Goal: Transaction & Acquisition: Purchase product/service

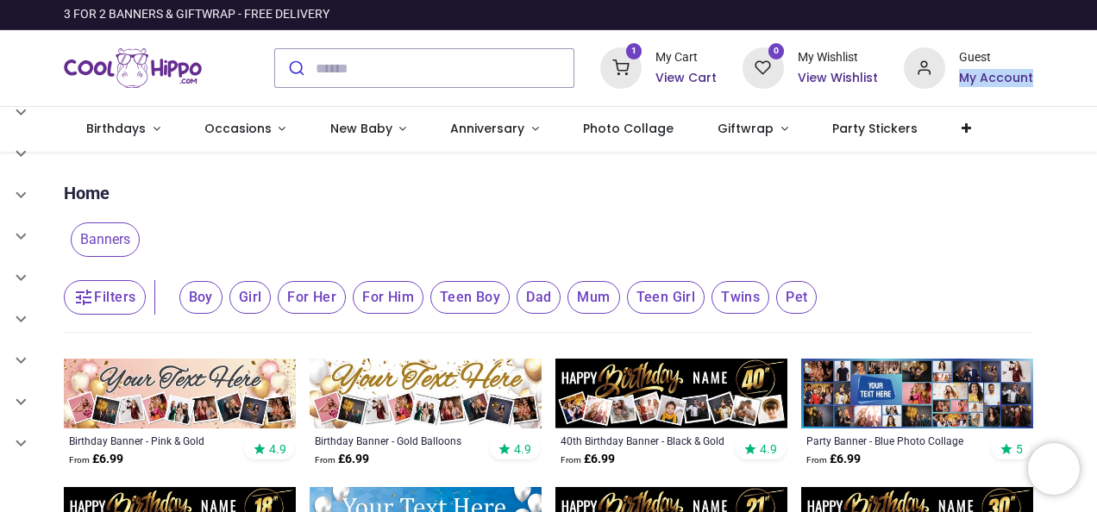
drag, startPoint x: 1093, startPoint y: 36, endPoint x: 1091, endPoint y: 73, distance: 37.2
click at [1053, 73] on div "1 My Cart View Cart 0 Guest" at bounding box center [548, 68] width 1097 height 77
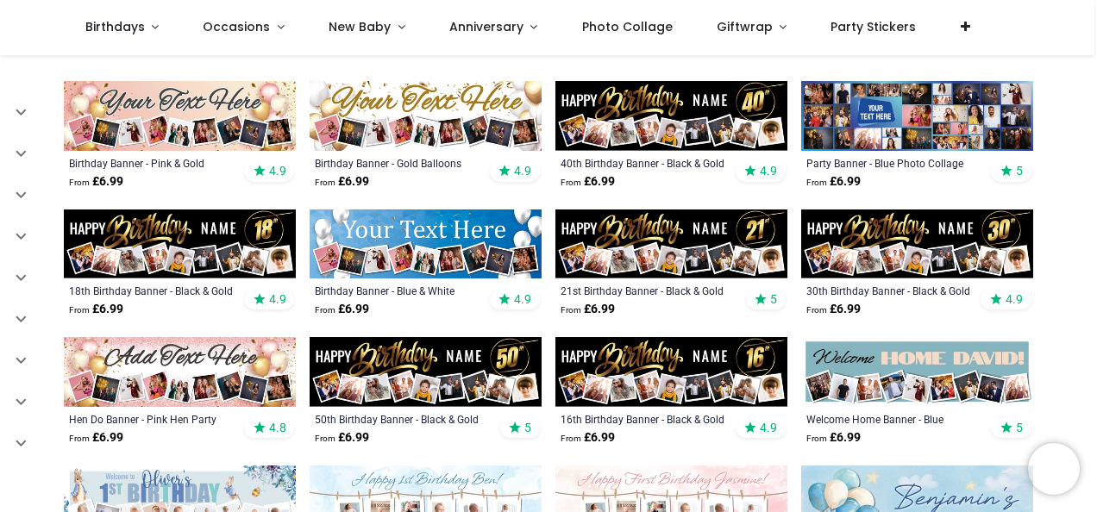
scroll to position [183, 0]
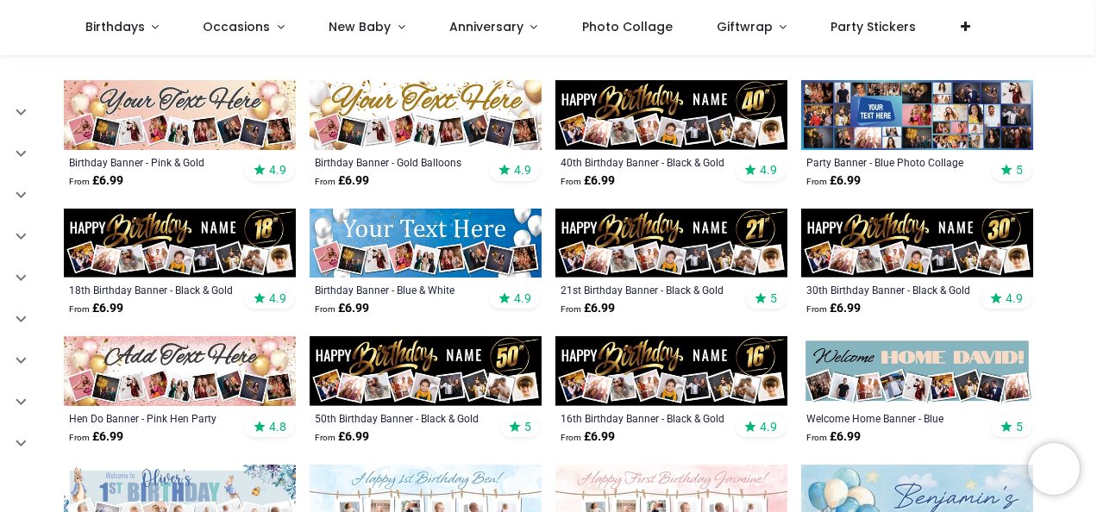
click at [917, 110] on img at bounding box center [917, 115] width 232 height 70
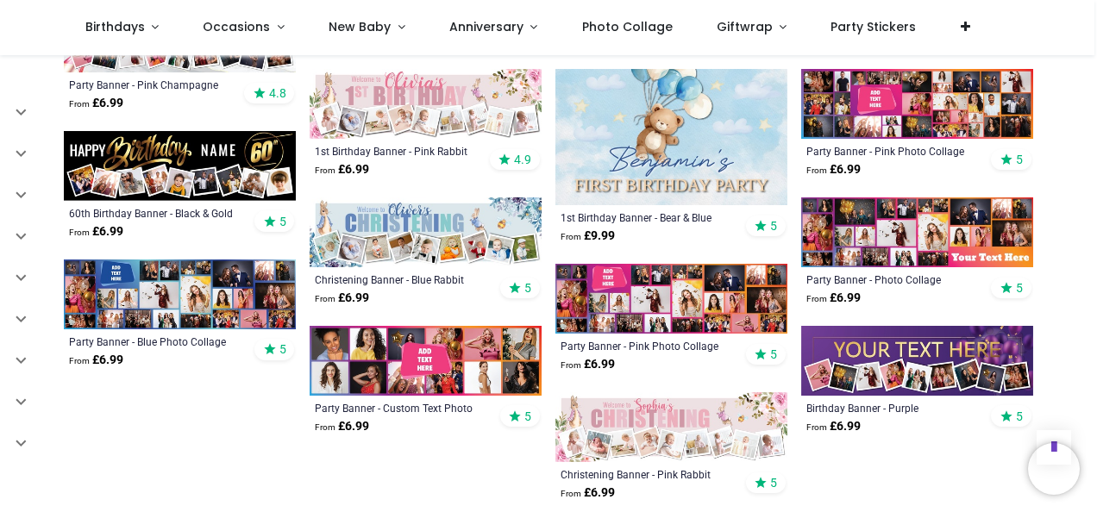
scroll to position [780, 0]
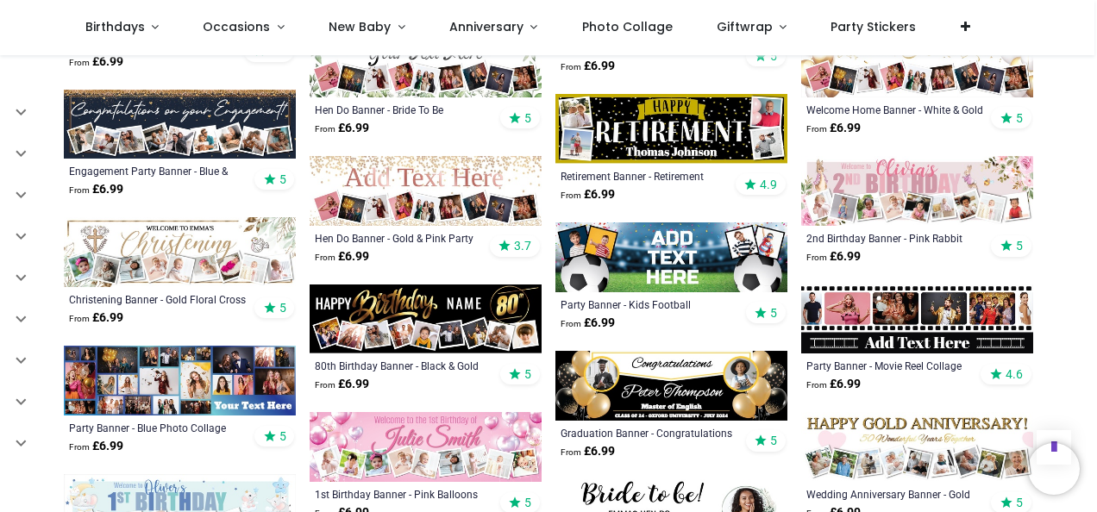
scroll to position [1207, 0]
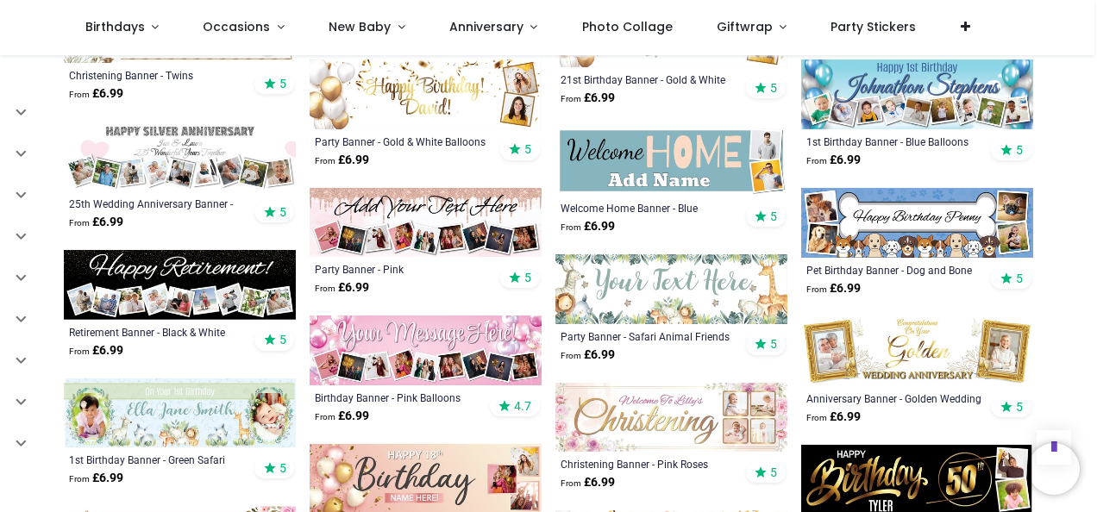
scroll to position [2088, 0]
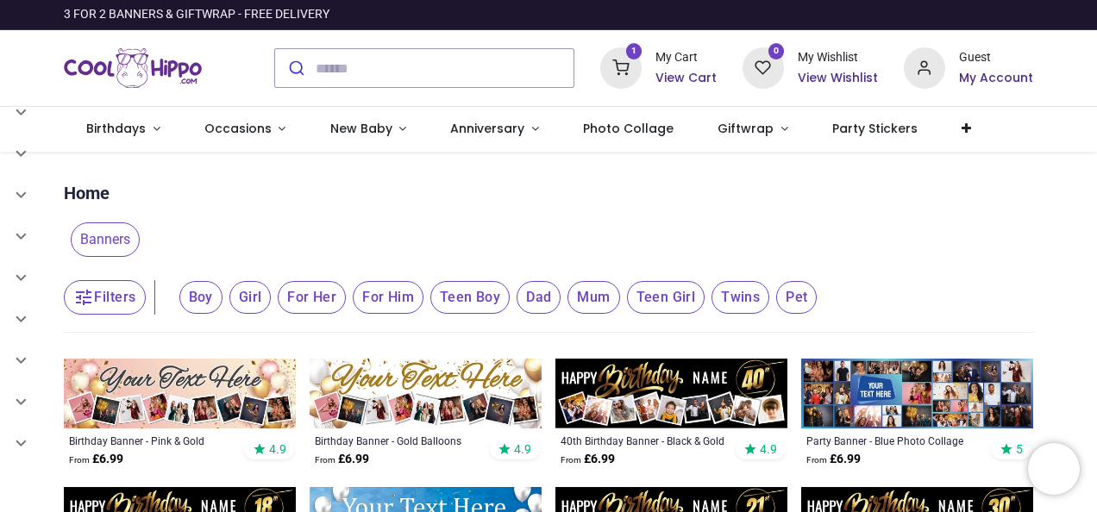
click at [112, 301] on button "Filters" at bounding box center [104, 297] width 81 height 34
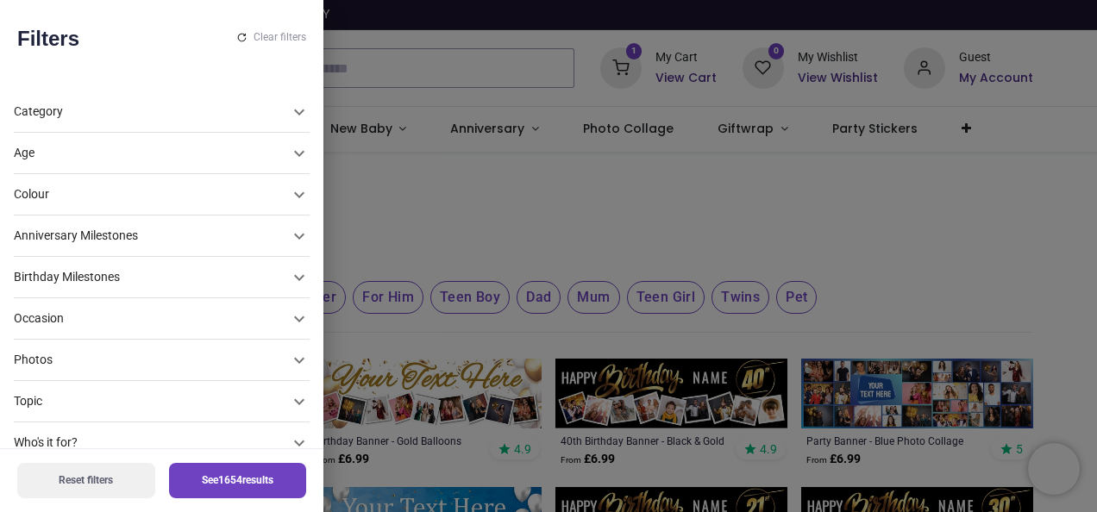
click at [122, 360] on div "Photos" at bounding box center [151, 360] width 275 height 17
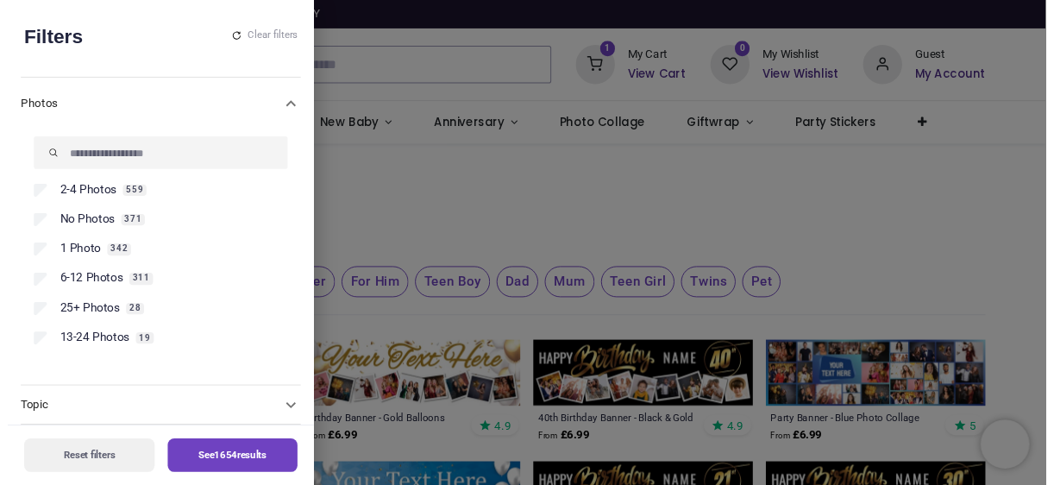
scroll to position [276, 0]
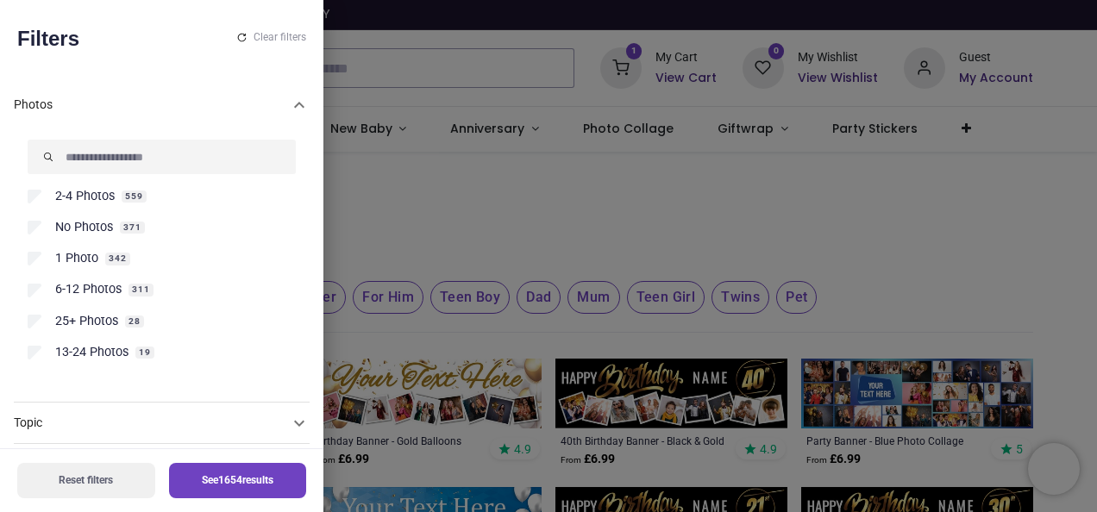
click at [88, 321] on span "25+ Photos" at bounding box center [86, 321] width 63 height 17
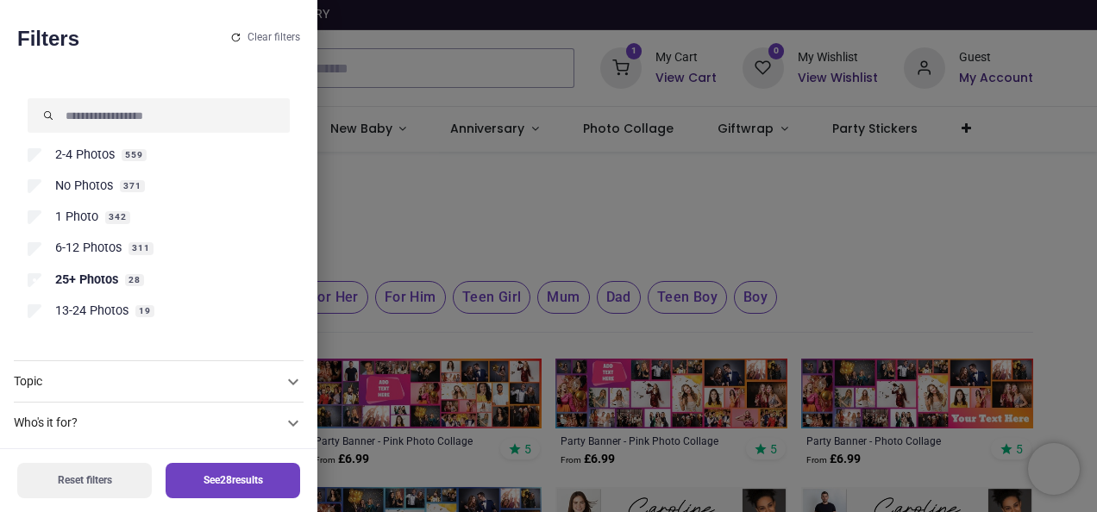
click at [196, 472] on button "See 28 results" at bounding box center [233, 480] width 135 height 35
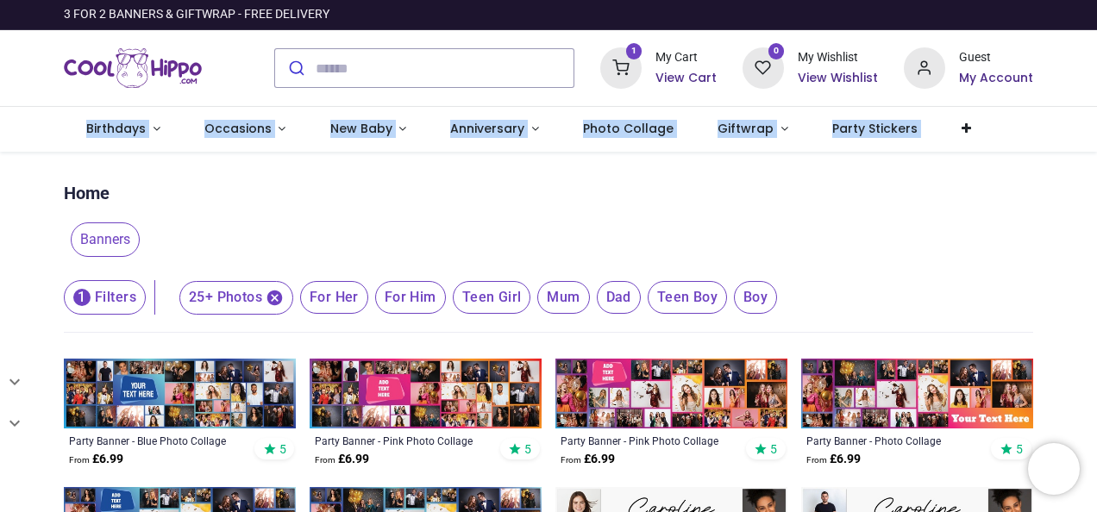
drag, startPoint x: 1093, startPoint y: 98, endPoint x: 1095, endPoint y: 121, distance: 22.5
click at [1095, 121] on div "Login • Register Birthdays Milestone Birthday 1510 products 208" at bounding box center [548, 256] width 1097 height 512
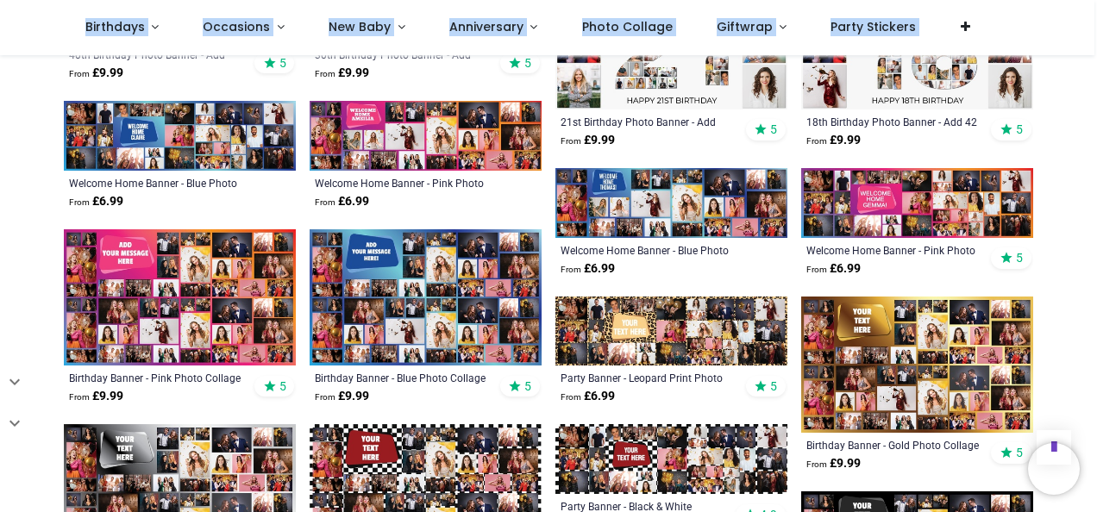
scroll to position [810, 0]
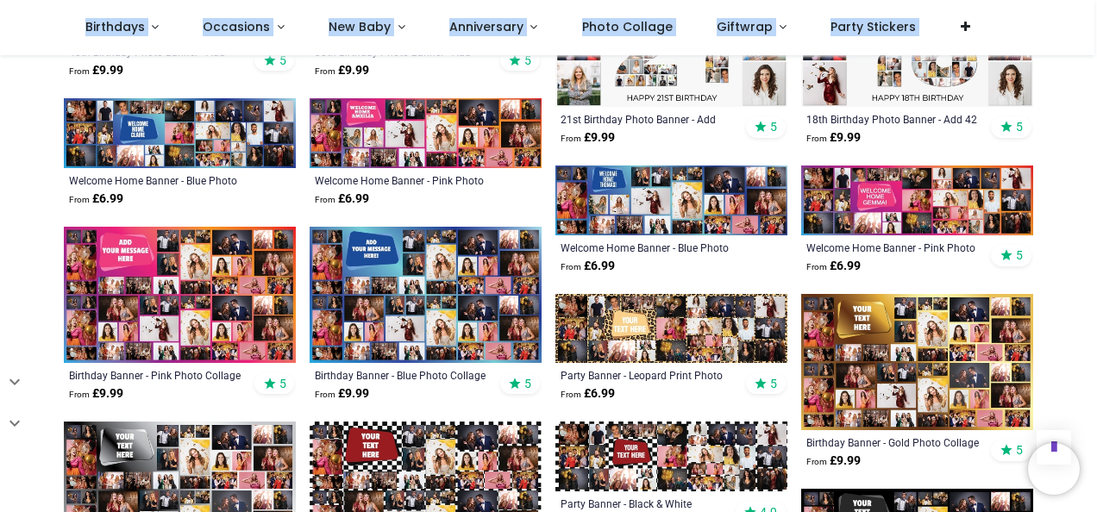
click at [441, 255] on img at bounding box center [426, 295] width 232 height 136
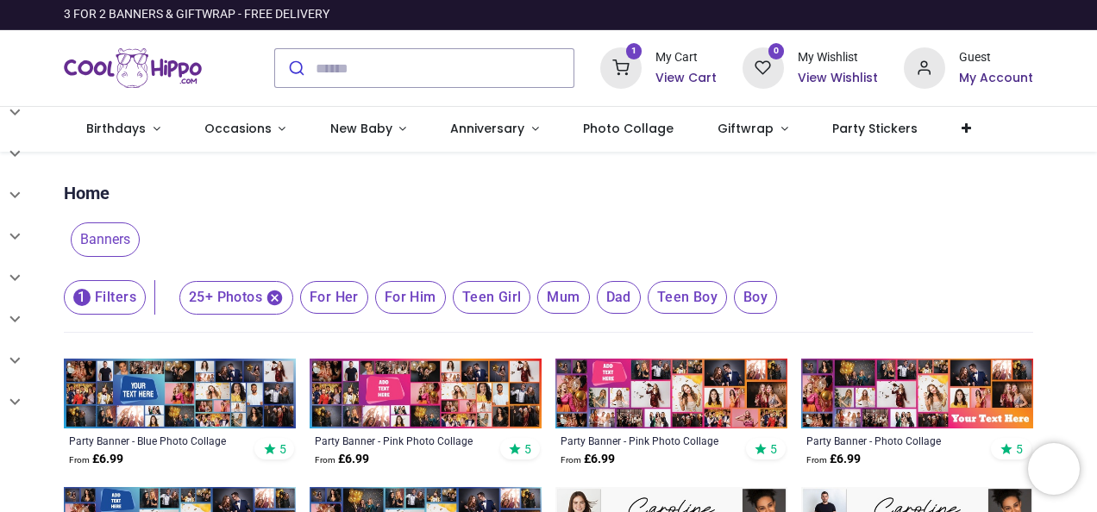
drag, startPoint x: 1092, startPoint y: 110, endPoint x: 1096, endPoint y: 170, distance: 59.6
click at [1096, 170] on html "Login • Register Birthdays Milestone Birthday 1510 products 208" at bounding box center [548, 256] width 1097 height 512
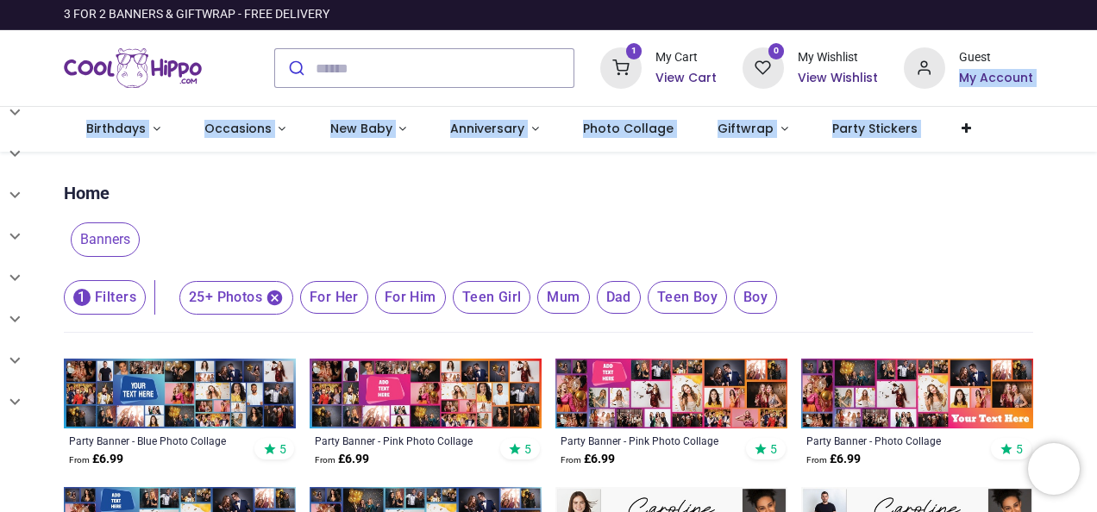
drag, startPoint x: 1093, startPoint y: 31, endPoint x: 1096, endPoint y: 116, distance: 84.5
click at [1096, 116] on html "Login • Register Birthdays Milestone Birthday 1510 products 208" at bounding box center [548, 256] width 1097 height 512
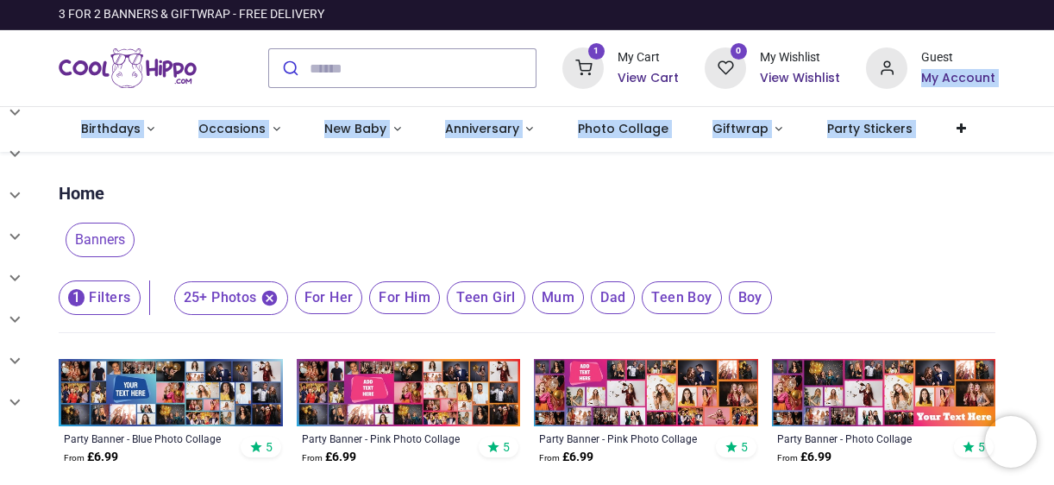
click at [1050, 128] on nav "0 1 Birthdays 1510 208" at bounding box center [527, 129] width 1054 height 45
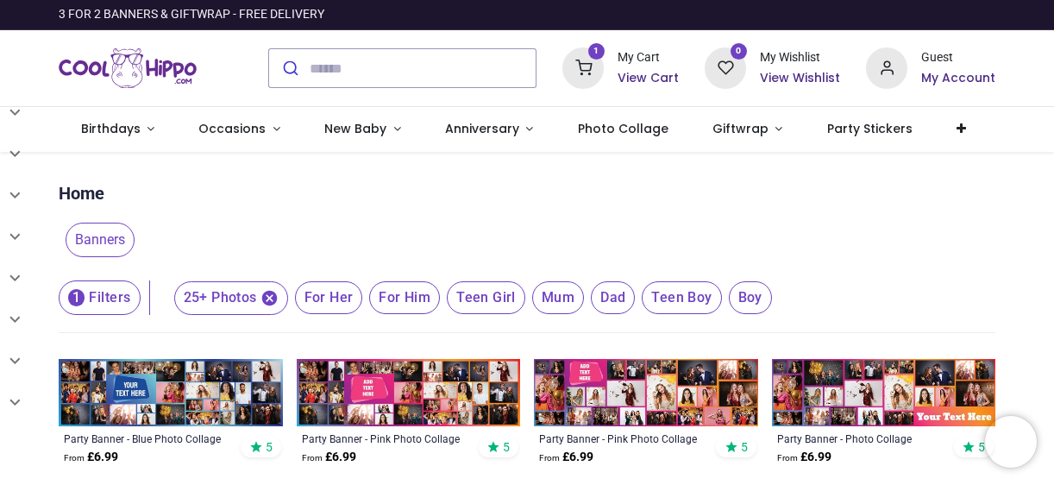
click at [1050, 128] on nav "0 1 Birthdays 1510 208" at bounding box center [527, 129] width 1054 height 45
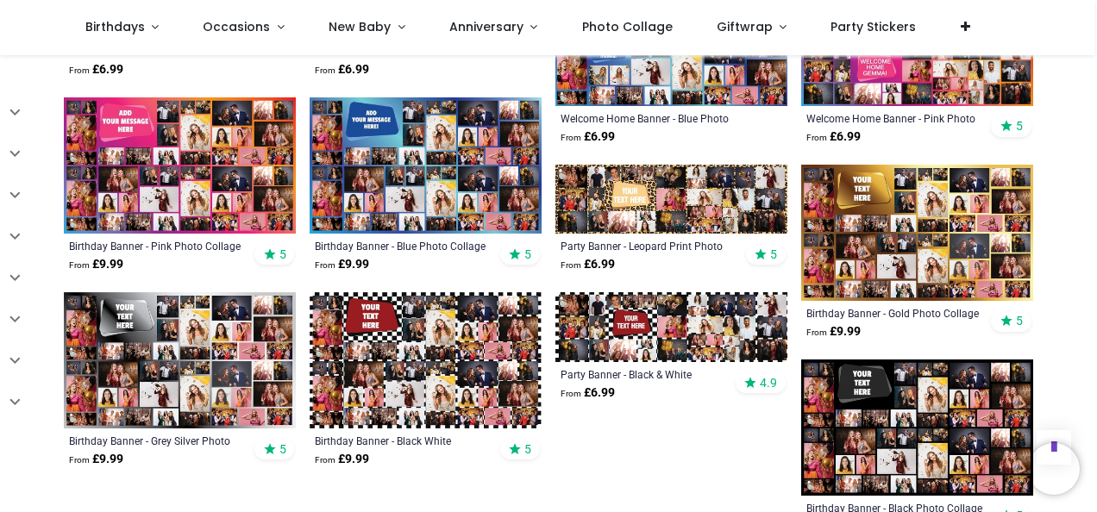
scroll to position [947, 0]
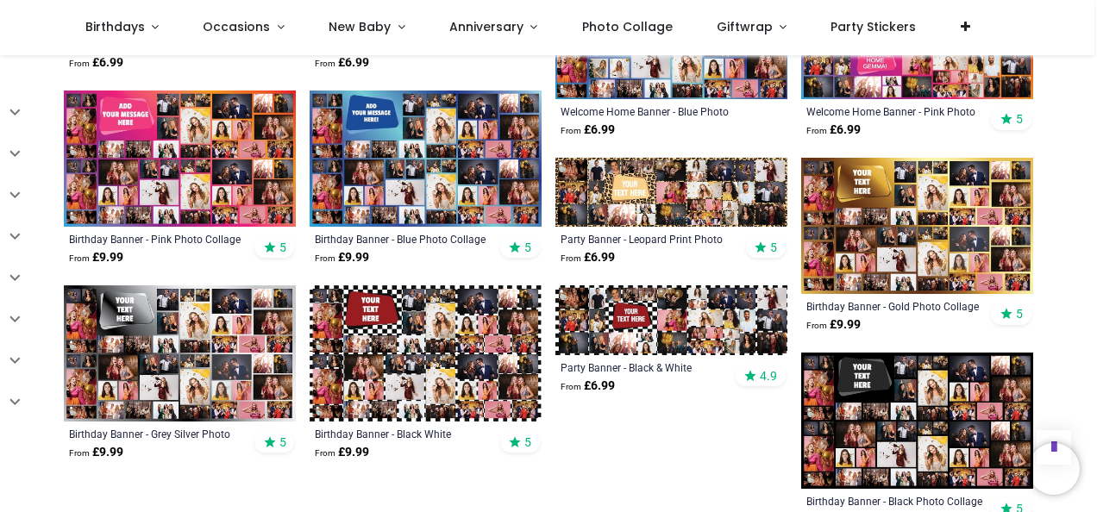
click at [907, 200] on img at bounding box center [917, 226] width 232 height 136
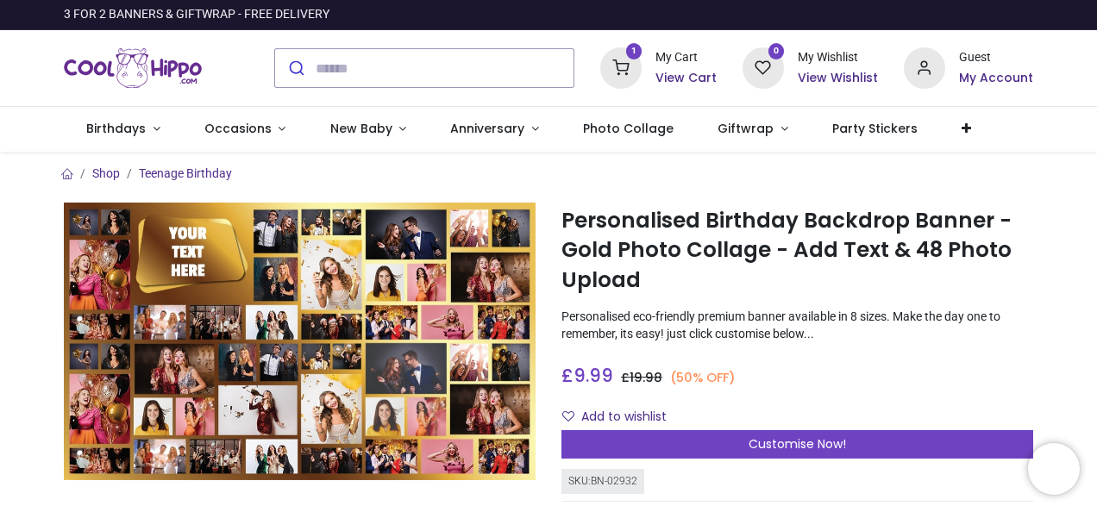
drag, startPoint x: 1093, startPoint y: 71, endPoint x: 1096, endPoint y: 102, distance: 31.1
click at [1096, 102] on div "Login • Register Birthdays Milestone Birthday 1510 products 208" at bounding box center [548, 256] width 1097 height 512
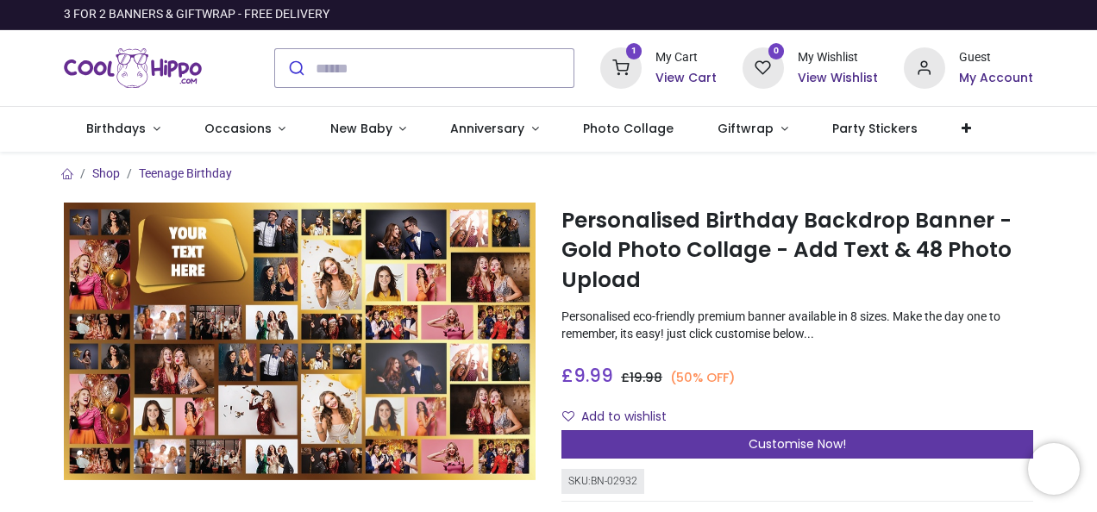
click at [792, 441] on span "Customise Now!" at bounding box center [796, 443] width 97 height 17
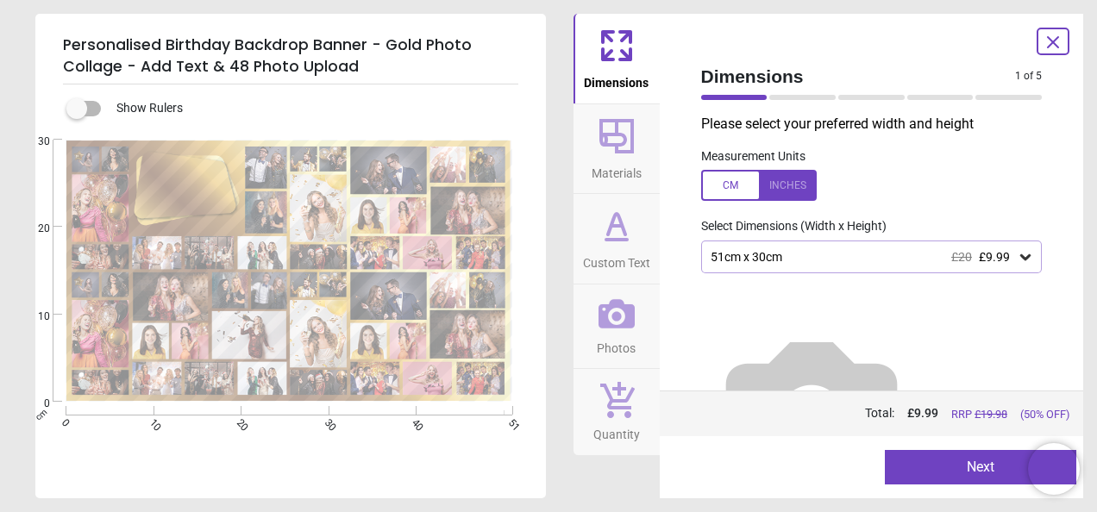
click at [790, 257] on div "51cm x 30cm £20 £9.99" at bounding box center [863, 257] width 309 height 15
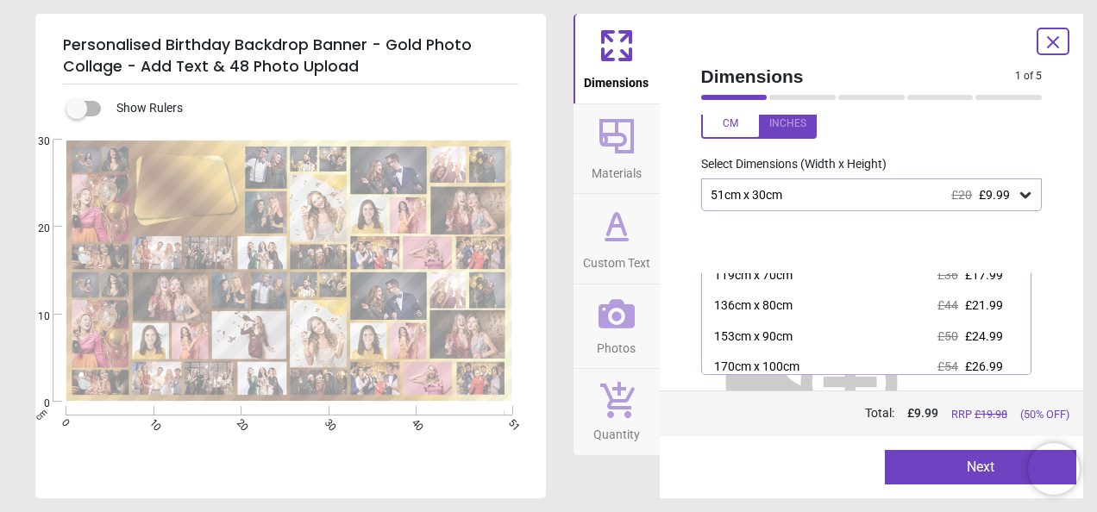
scroll to position [144, 0]
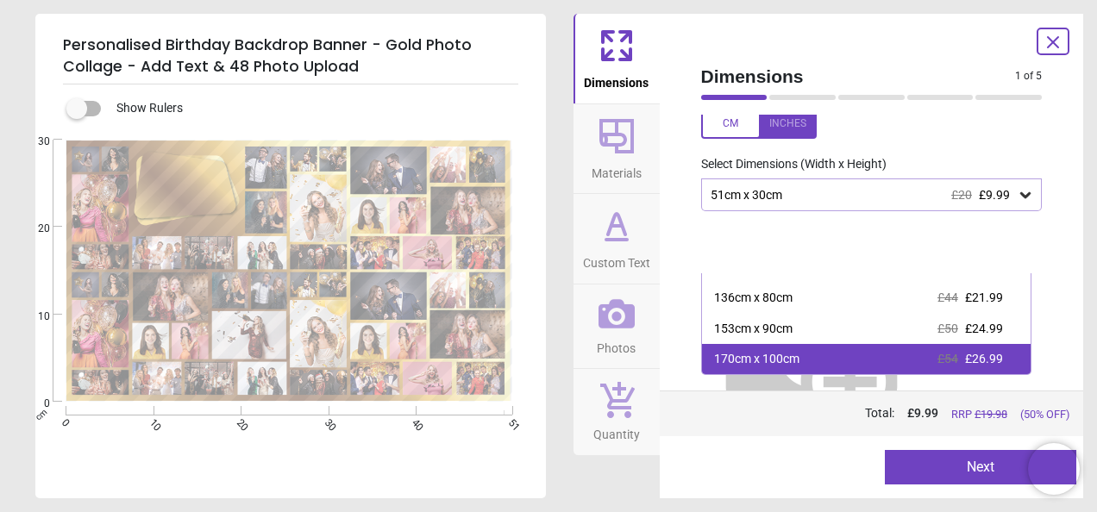
click at [809, 366] on div "170cm x 100cm £54 £26.99" at bounding box center [866, 359] width 329 height 31
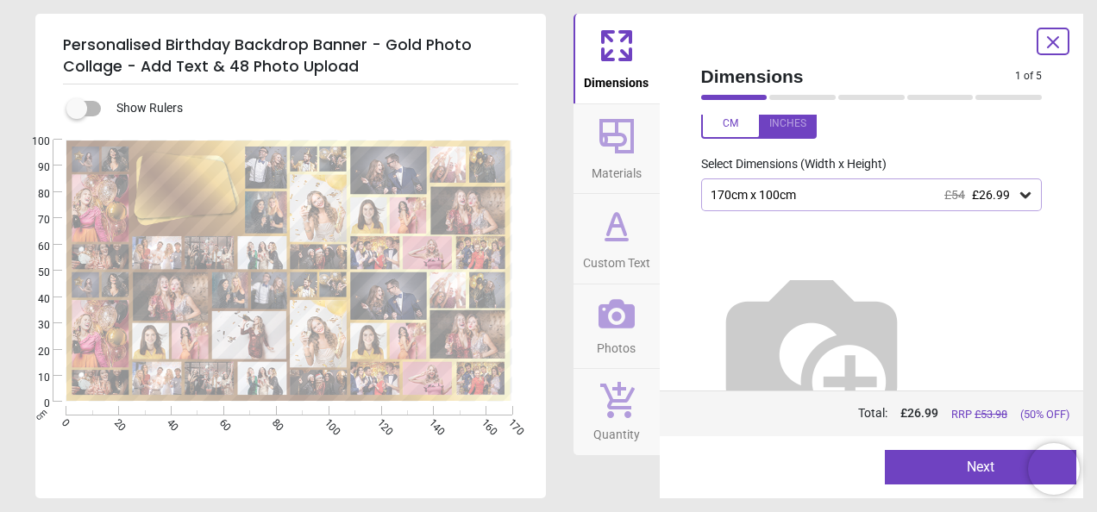
click at [623, 164] on span "Materials" at bounding box center [616, 170] width 50 height 26
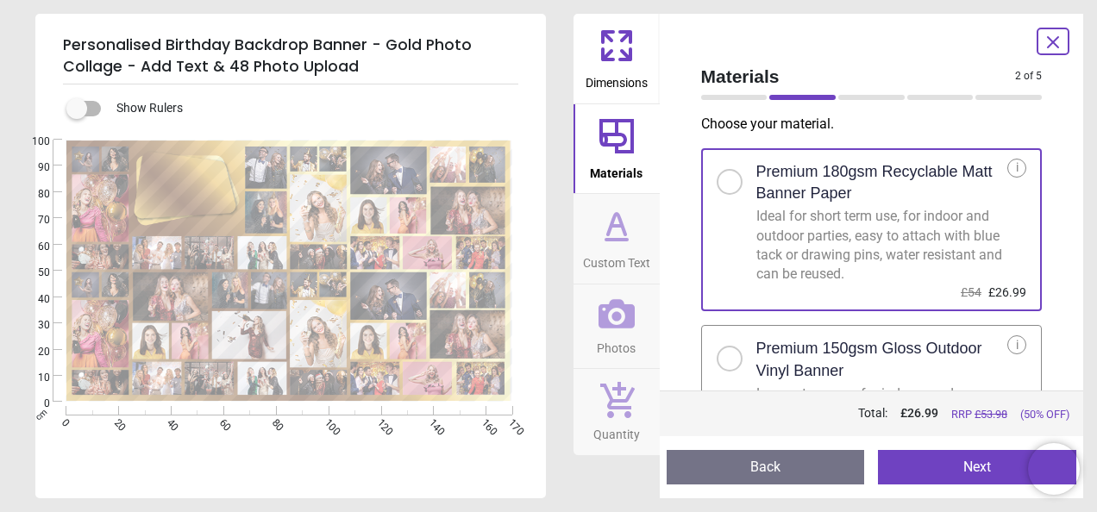
click at [733, 354] on div at bounding box center [729, 359] width 26 height 26
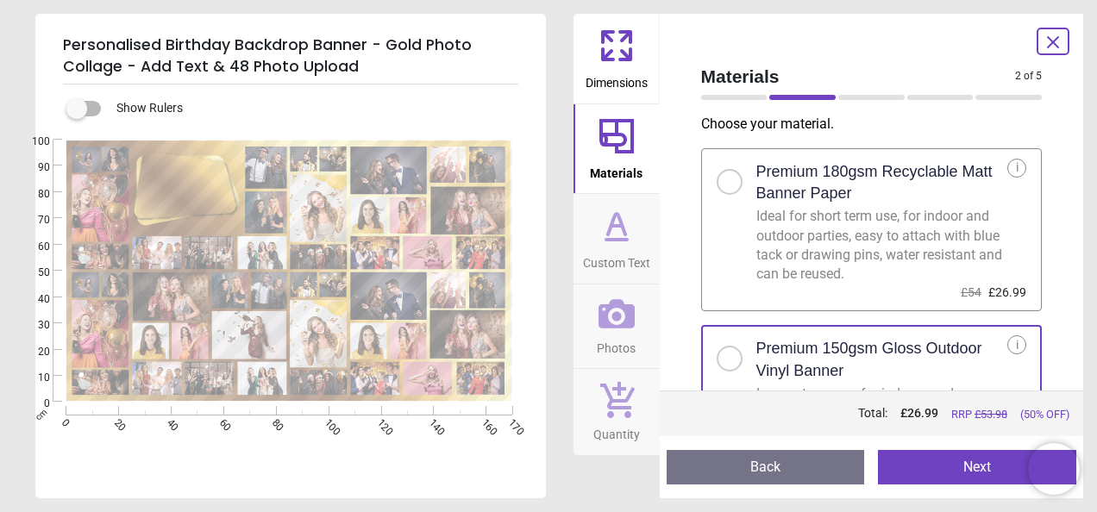
click at [645, 254] on span "Custom Text" at bounding box center [616, 260] width 67 height 26
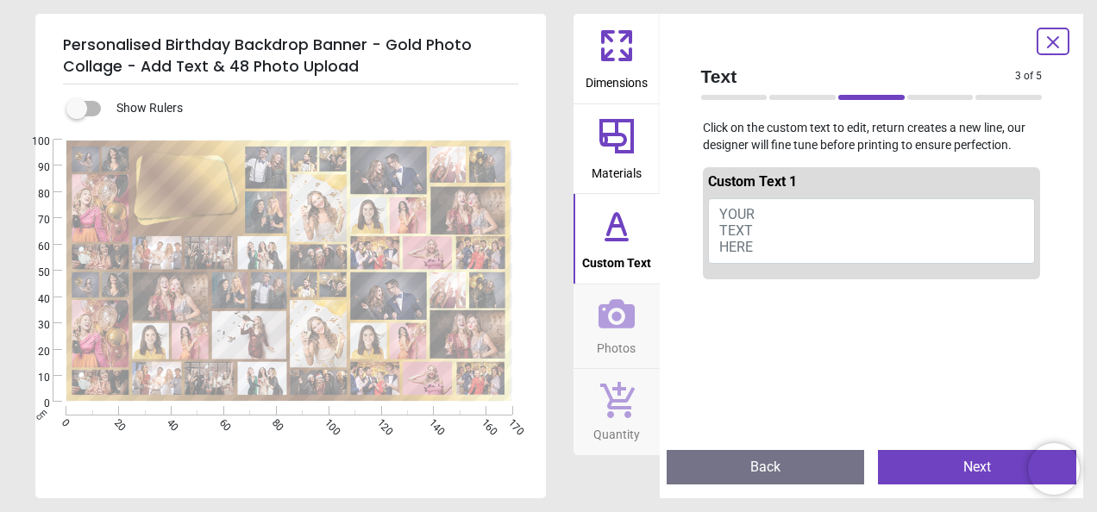
click at [780, 246] on button "YOUR TEXT HERE" at bounding box center [872, 231] width 328 height 66
drag, startPoint x: 764, startPoint y: 246, endPoint x: 712, endPoint y: 219, distance: 58.2
click at [712, 219] on button "YOUR TEXT HERE" at bounding box center [872, 231] width 328 height 66
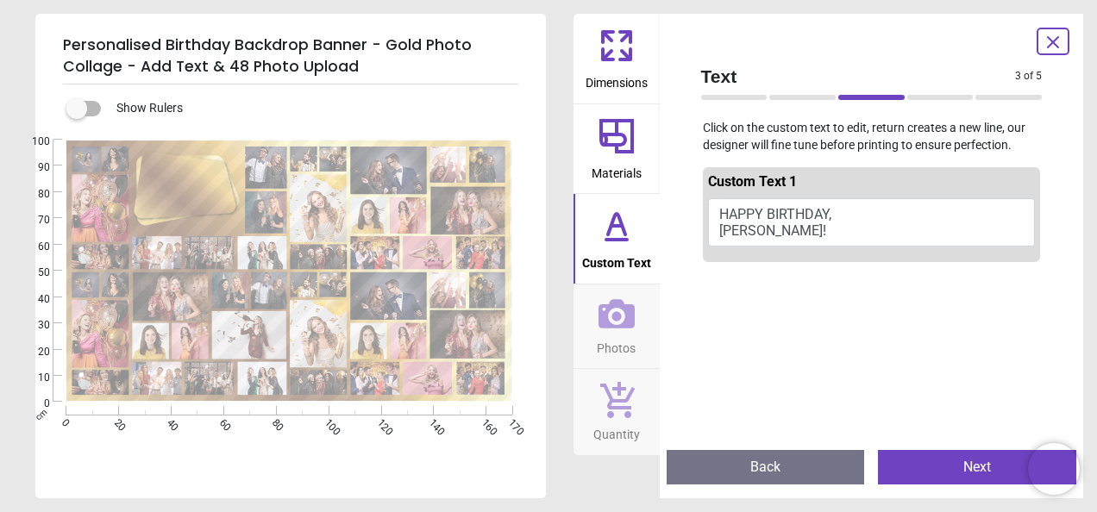
click at [767, 208] on button "HAPPY BIRTHDAY, [PERSON_NAME]!" at bounding box center [872, 222] width 328 height 48
click at [767, 214] on button "HAPPY BIRTHDAY, [PERSON_NAME]!" at bounding box center [872, 222] width 328 height 48
click at [762, 209] on button "HAPPY BIRTHDAY, [PERSON_NAME]!" at bounding box center [872, 222] width 328 height 48
click at [765, 214] on button "HAPPY BIRTHDAY, [PERSON_NAME]!" at bounding box center [872, 222] width 328 height 48
click at [778, 231] on button "HAPPY BIRTHDAY, [PERSON_NAME]!" at bounding box center [872, 222] width 328 height 48
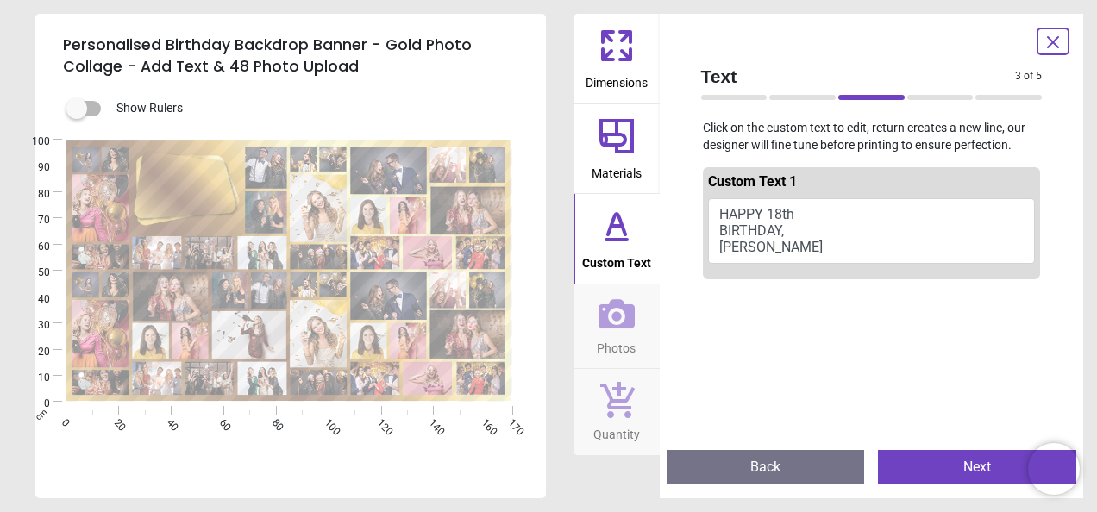
type textarea "**********"
click at [598, 324] on icon at bounding box center [616, 313] width 36 height 29
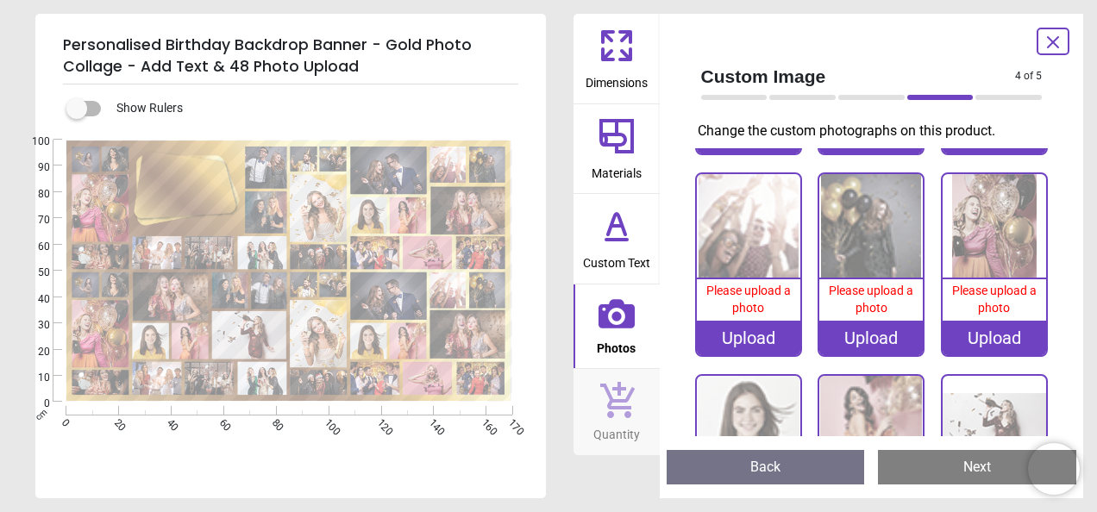
scroll to position [1909, 0]
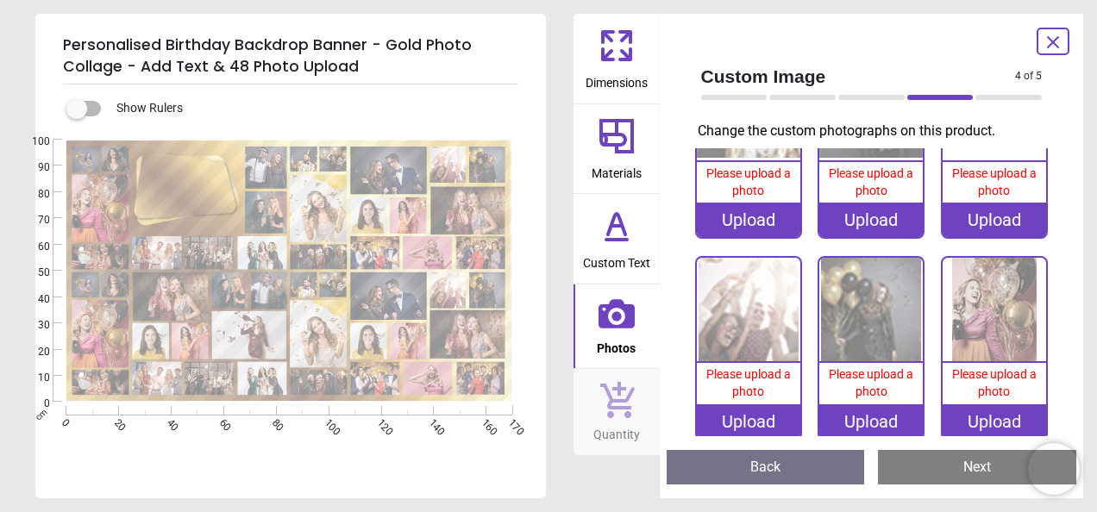
click at [871, 404] on div "Upload" at bounding box center [870, 421] width 103 height 34
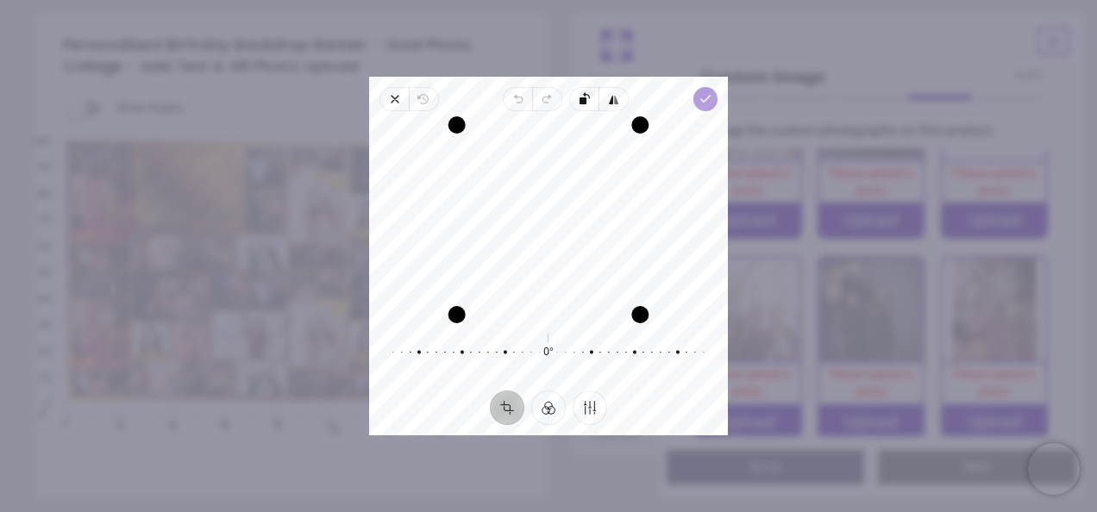
click at [705, 103] on icon "button" at bounding box center [705, 99] width 14 height 14
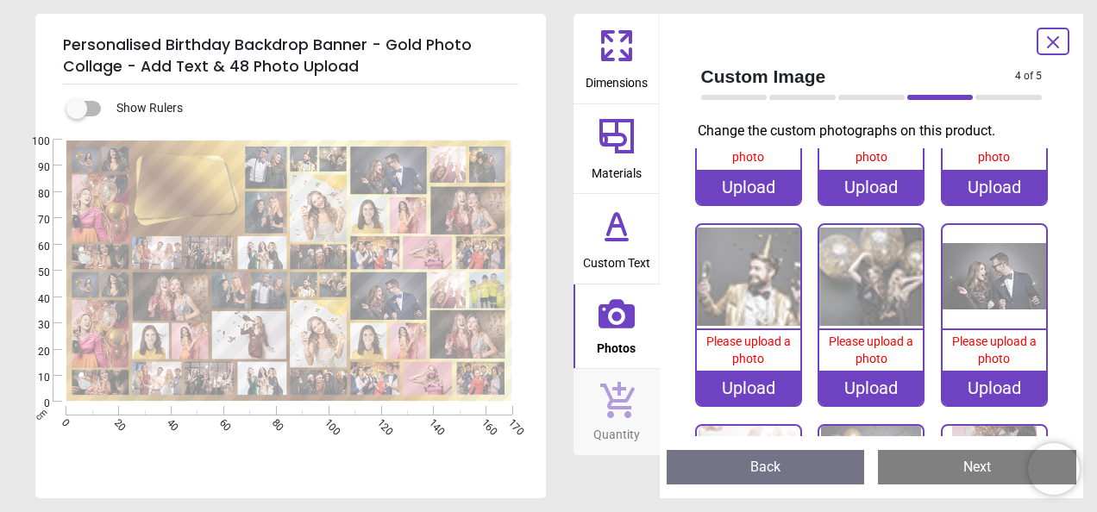
scroll to position [0, 0]
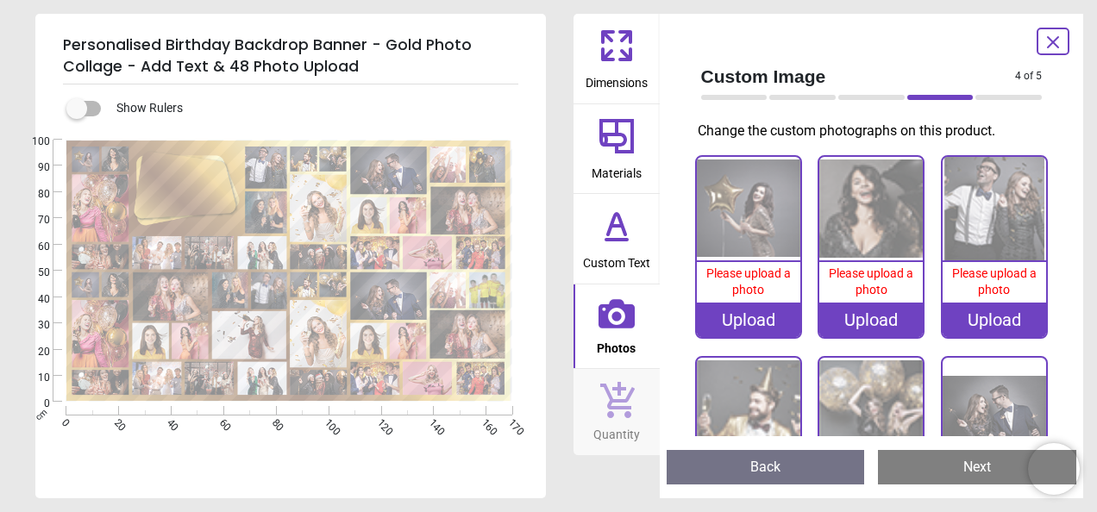
click at [762, 318] on div "Upload" at bounding box center [748, 320] width 103 height 34
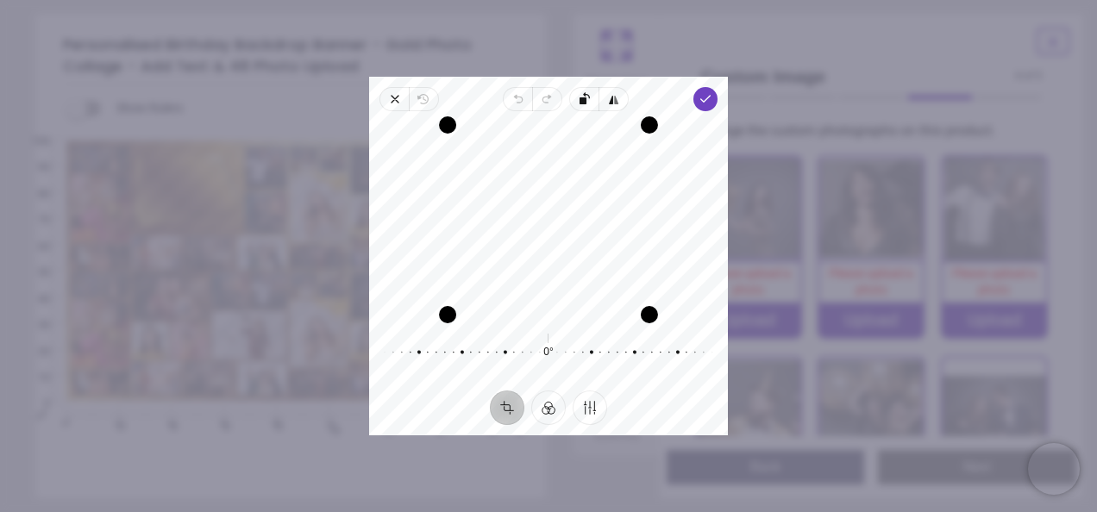
drag, startPoint x: 522, startPoint y: 193, endPoint x: 520, endPoint y: 172, distance: 20.8
click at [520, 172] on div "Recenter" at bounding box center [548, 220] width 331 height 190
drag, startPoint x: 647, startPoint y: 312, endPoint x: 636, endPoint y: 291, distance: 23.1
click at [636, 291] on div "Drag corner br" at bounding box center [633, 299] width 17 height 17
drag, startPoint x: 566, startPoint y: 320, endPoint x: 551, endPoint y: 319, distance: 15.5
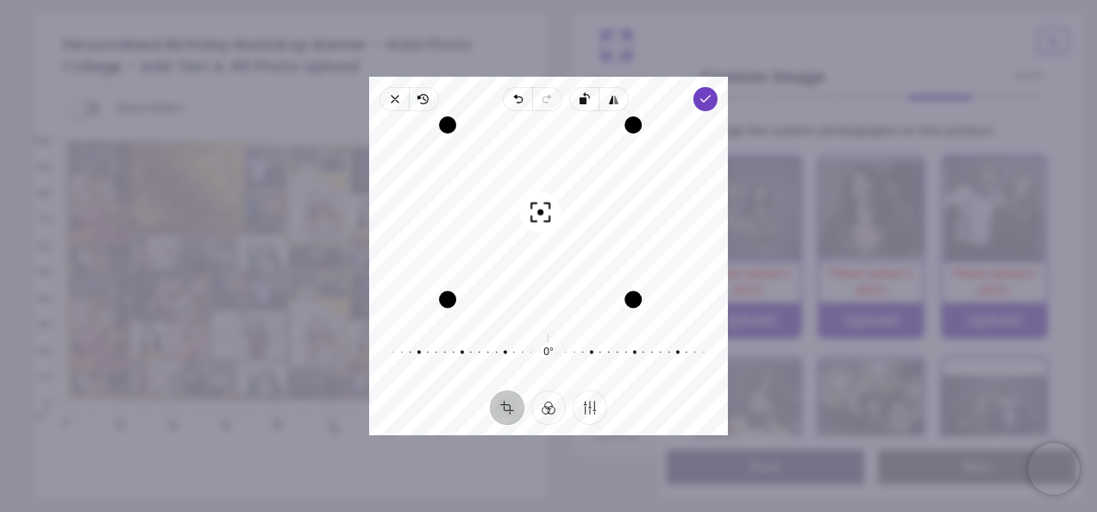
click at [551, 319] on div "Recenter" at bounding box center [548, 219] width 359 height 203
drag, startPoint x: 541, startPoint y: 260, endPoint x: 532, endPoint y: 255, distance: 9.6
click at [532, 255] on div "Recenter" at bounding box center [548, 220] width 331 height 190
click at [705, 104] on icon "button" at bounding box center [705, 99] width 14 height 14
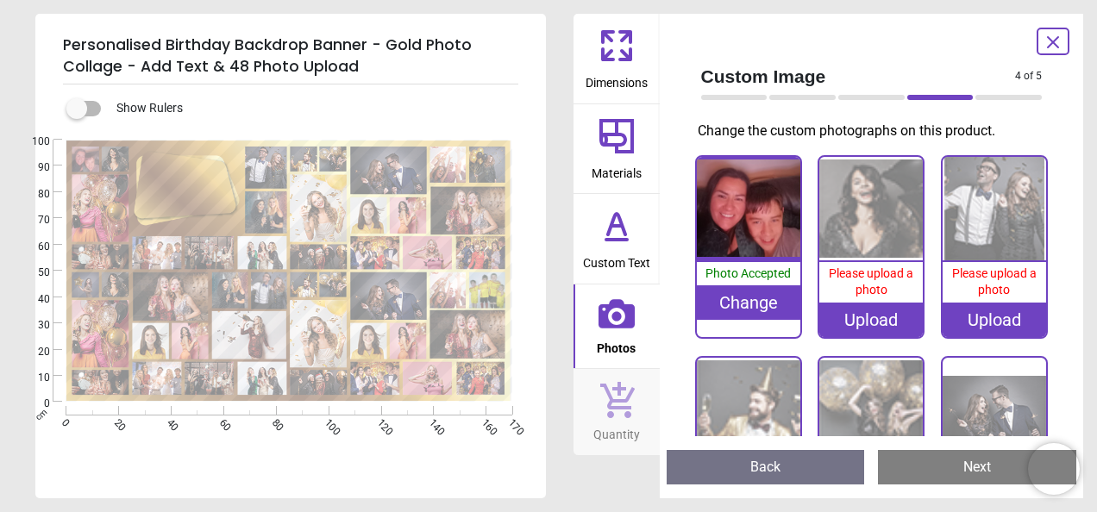
click at [116, 280] on image at bounding box center [115, 284] width 27 height 25
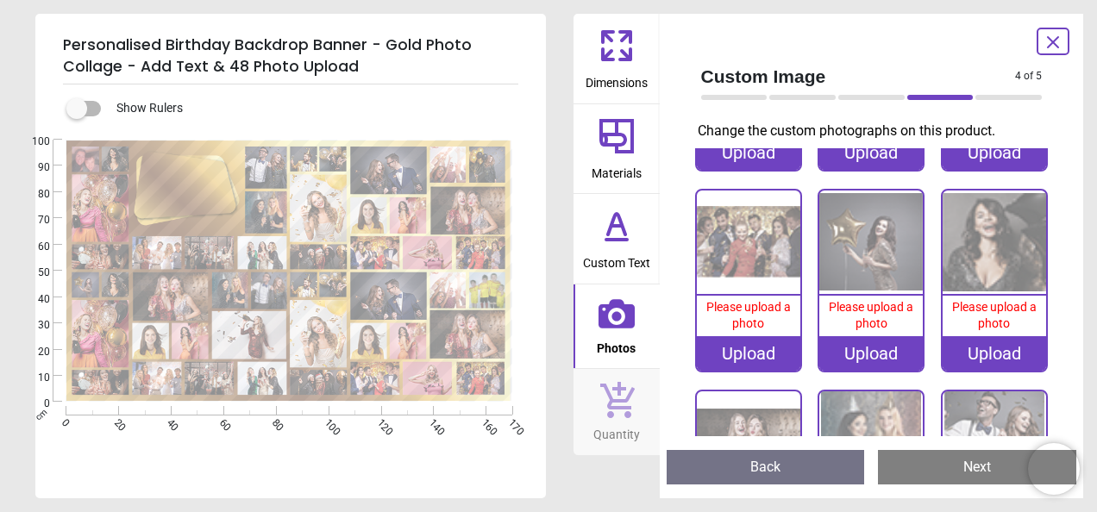
scroll to position [1398, 0]
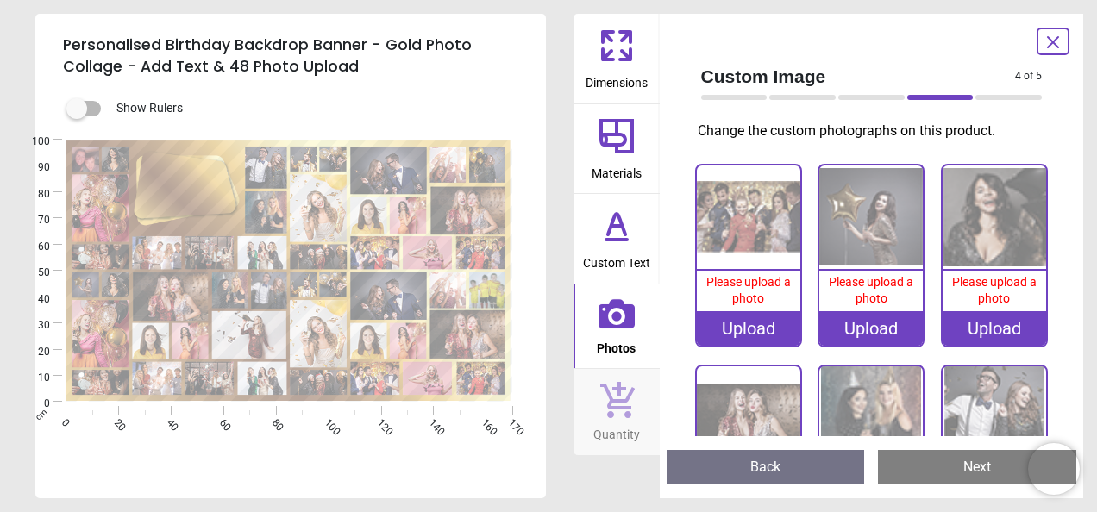
click at [742, 311] on div "Upload" at bounding box center [748, 328] width 103 height 34
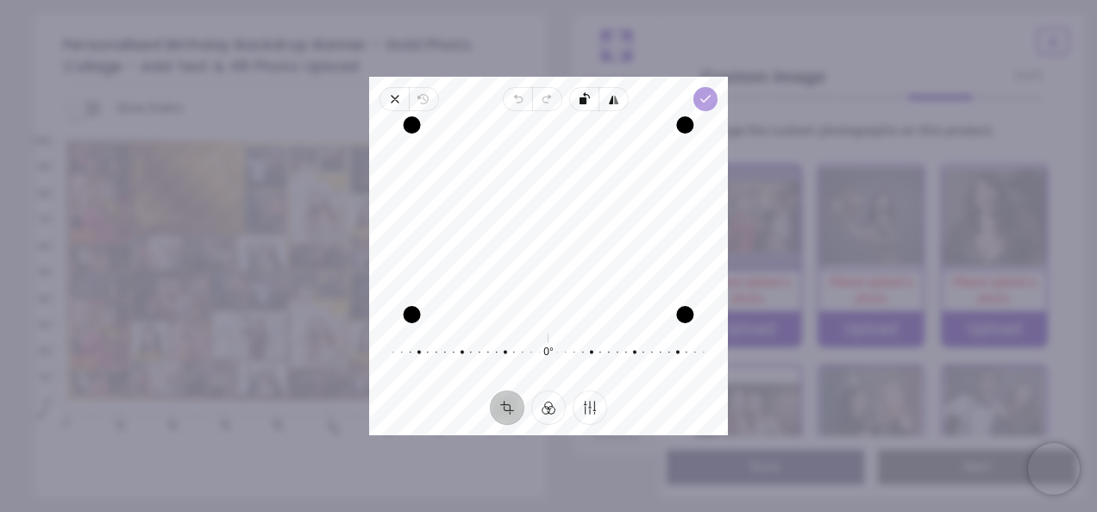
click at [709, 103] on icon "button" at bounding box center [705, 99] width 14 height 14
